Goal: Find specific page/section: Find specific page/section

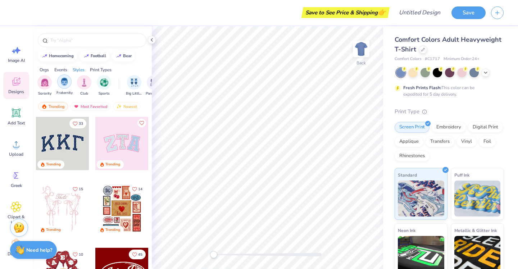
click at [66, 81] on img "filter for Fraternity" at bounding box center [64, 82] width 8 height 8
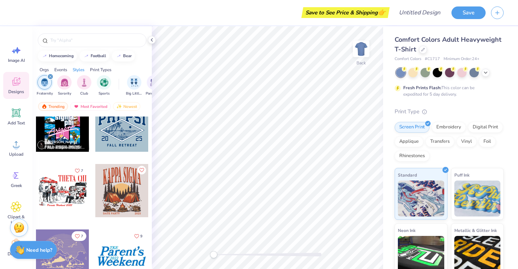
scroll to position [621, 0]
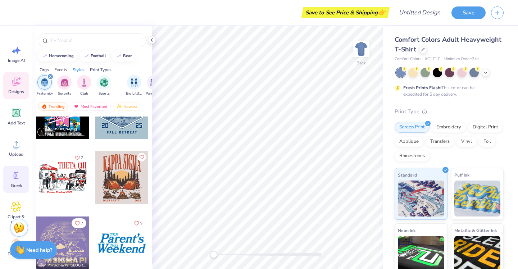
click at [14, 176] on circle at bounding box center [15, 175] width 5 height 5
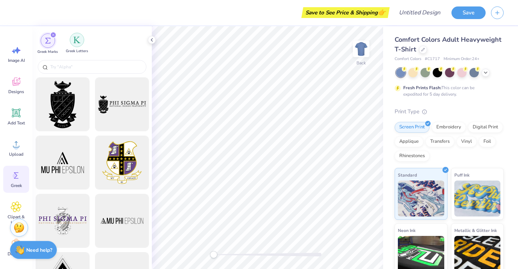
click at [77, 43] on img "filter for Greek Letters" at bounding box center [76, 39] width 7 height 7
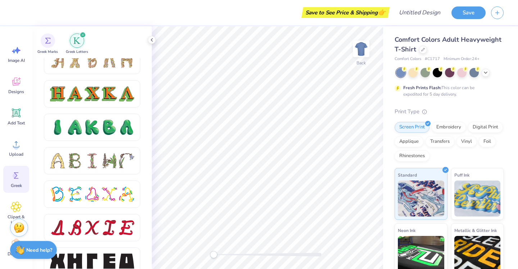
scroll to position [763, 0]
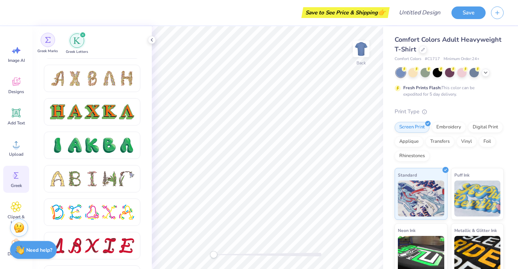
click at [46, 39] on img "filter for Greek Marks" at bounding box center [48, 40] width 6 height 6
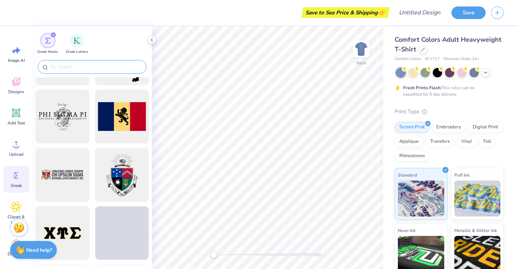
scroll to position [520, 0]
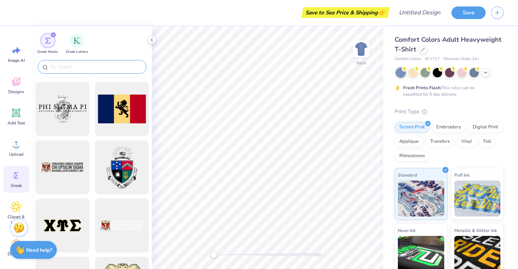
click at [82, 68] on input "text" at bounding box center [96, 66] width 92 height 7
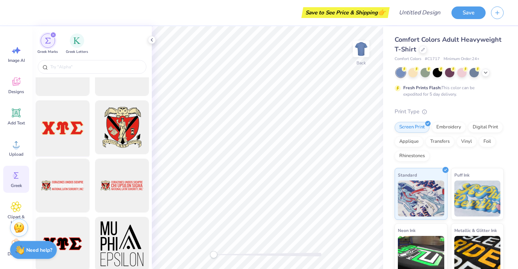
scroll to position [683, 0]
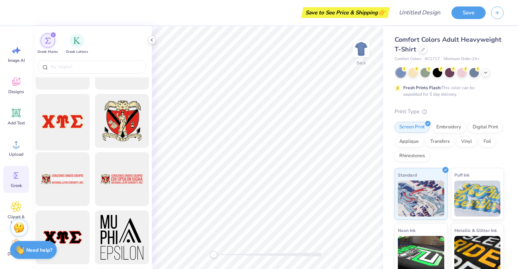
click at [65, 128] on div at bounding box center [62, 120] width 59 height 59
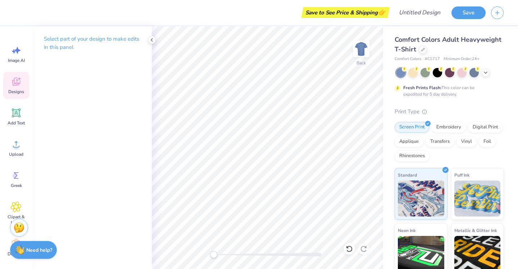
click at [17, 77] on icon at bounding box center [16, 81] width 11 height 11
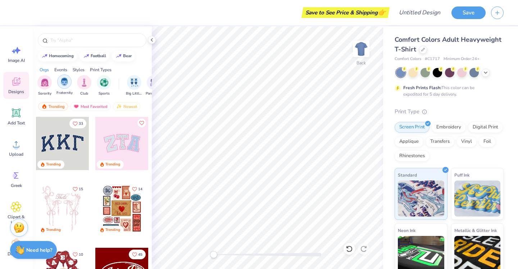
click at [62, 81] on img "filter for Fraternity" at bounding box center [64, 82] width 8 height 8
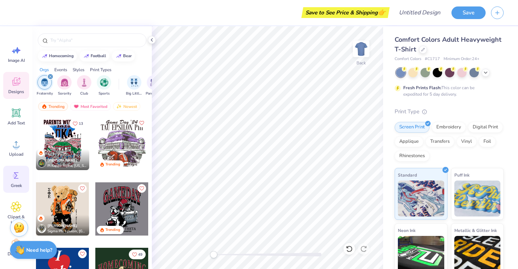
click at [14, 176] on circle at bounding box center [15, 175] width 5 height 5
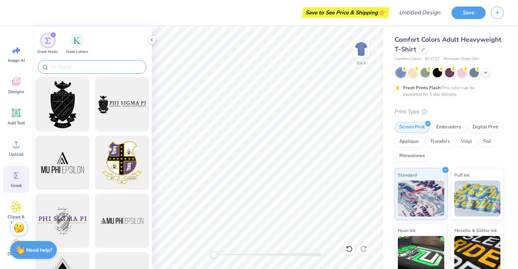
click at [85, 64] on input "text" at bounding box center [96, 66] width 92 height 7
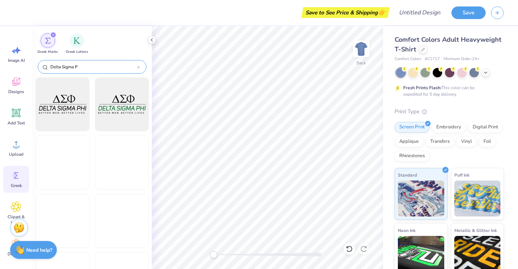
type input "Delta Sigma Pi"
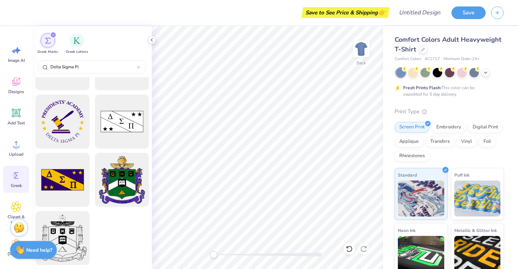
scroll to position [0, 0]
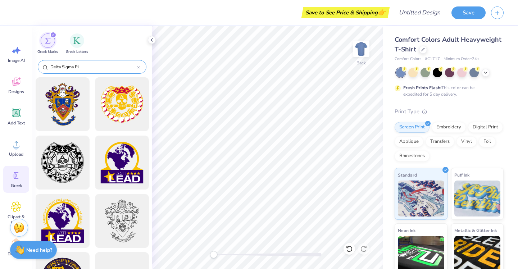
click at [139, 67] on icon at bounding box center [138, 67] width 3 height 3
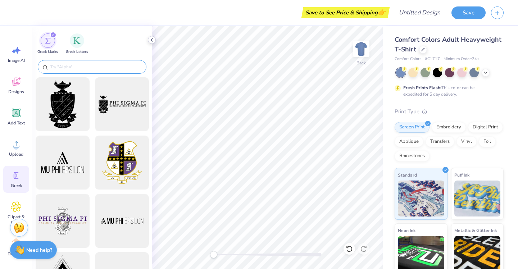
click at [152, 42] on icon at bounding box center [152, 40] width 6 height 6
